Goal: Entertainment & Leisure: Consume media (video, audio)

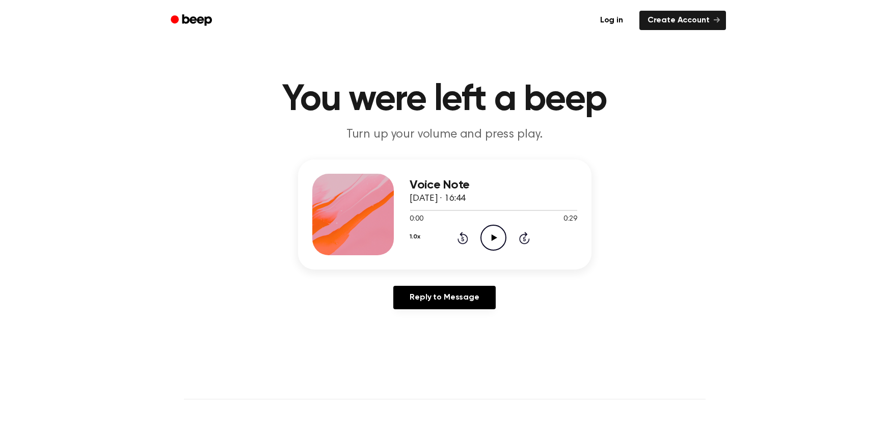
click at [493, 239] on icon at bounding box center [495, 237] width 6 height 7
click at [491, 239] on icon "Play Audio" at bounding box center [493, 238] width 26 height 26
click at [498, 241] on icon "Play Audio" at bounding box center [493, 238] width 26 height 26
click at [494, 239] on icon "Play Audio" at bounding box center [493, 238] width 26 height 26
